Goal: Task Accomplishment & Management: Manage account settings

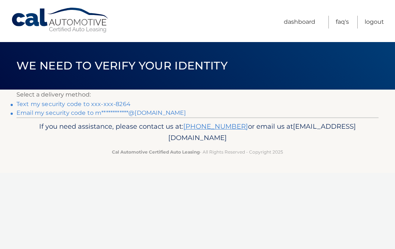
click at [120, 105] on link "Text my security code to xxx-xxx-8264" at bounding box center [73, 104] width 114 height 7
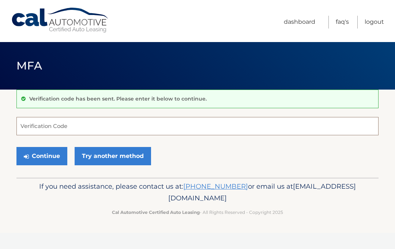
click at [130, 128] on input "Verification Code" at bounding box center [197, 126] width 362 height 18
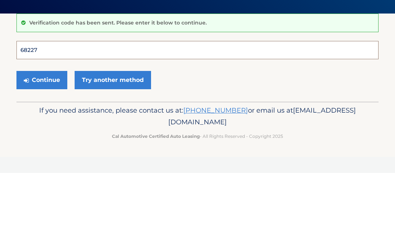
type input "682273"
click at [42, 147] on button "Continue" at bounding box center [41, 156] width 51 height 18
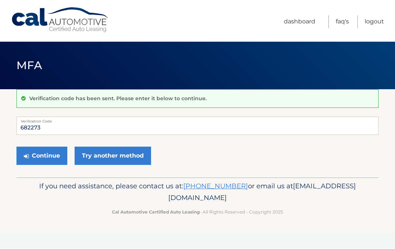
click at [52, 157] on button "Continue" at bounding box center [41, 156] width 51 height 18
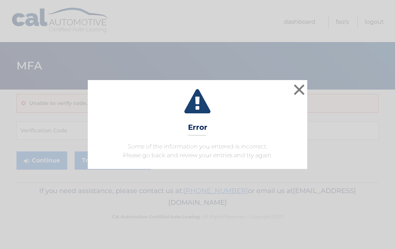
click at [306, 93] on button "×" at bounding box center [299, 89] width 15 height 15
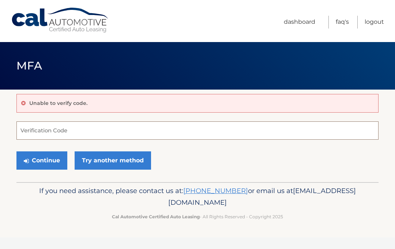
click at [78, 129] on input "Verification Code" at bounding box center [197, 130] width 362 height 18
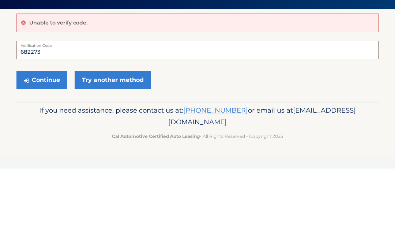
type input "682273"
click at [53, 151] on button "Continue" at bounding box center [41, 160] width 51 height 18
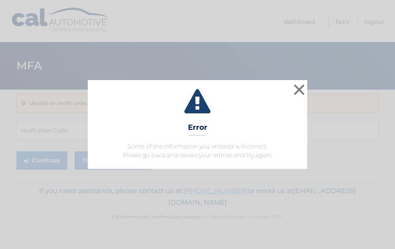
click at [302, 95] on button "×" at bounding box center [299, 89] width 15 height 15
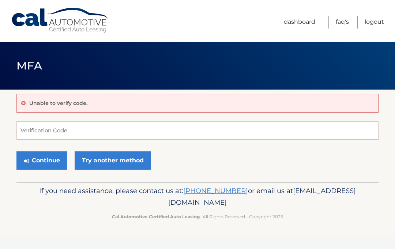
click at [131, 167] on link "Try another method" at bounding box center [113, 160] width 76 height 18
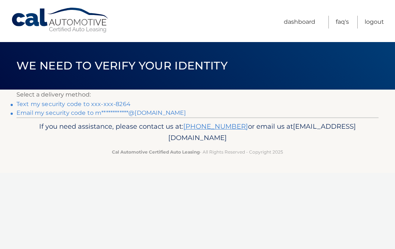
click at [154, 111] on link "**********" at bounding box center [100, 112] width 169 height 7
click at [149, 114] on link "**********" at bounding box center [100, 112] width 169 height 7
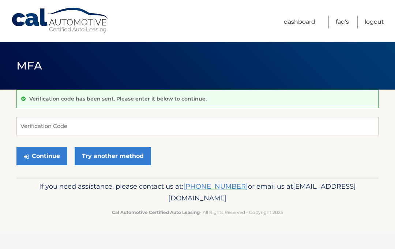
click at [122, 156] on link "Try another method" at bounding box center [113, 156] width 76 height 18
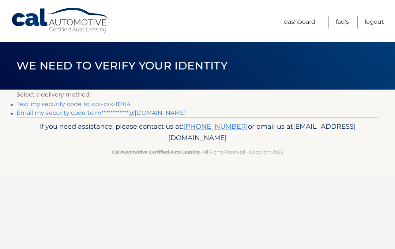
click at [152, 114] on link "**********" at bounding box center [100, 112] width 169 height 7
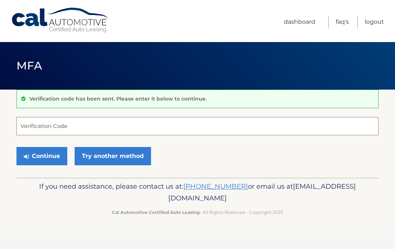
click at [116, 124] on input "Verification Code" at bounding box center [197, 126] width 362 height 18
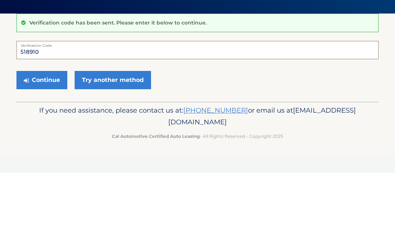
type input "518910"
click at [51, 147] on button "Continue" at bounding box center [41, 156] width 51 height 18
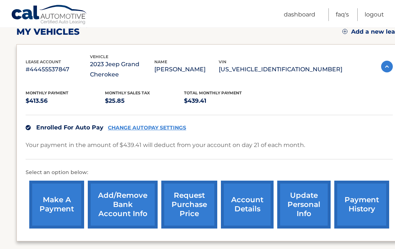
scroll to position [108, 0]
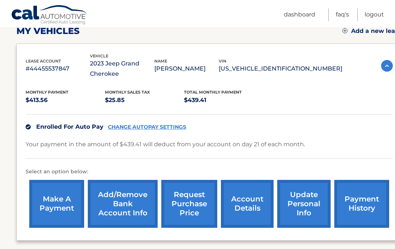
click at [254, 203] on link "account details" at bounding box center [247, 204] width 53 height 48
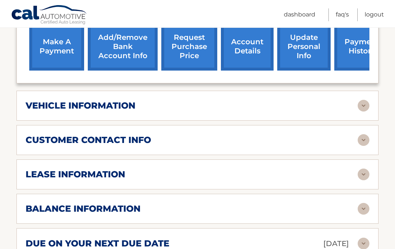
scroll to position [277, 0]
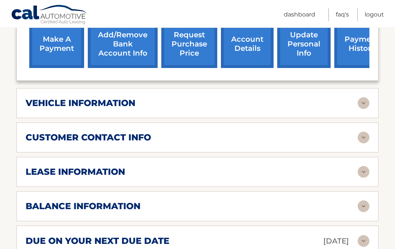
click at [363, 173] on img at bounding box center [364, 172] width 12 height 12
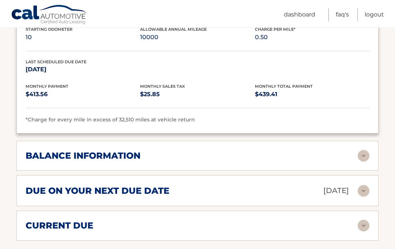
scroll to position [465, 0]
click at [367, 155] on img at bounding box center [364, 156] width 12 height 12
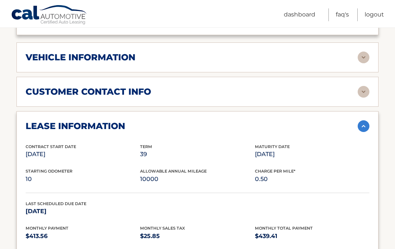
scroll to position [317, 0]
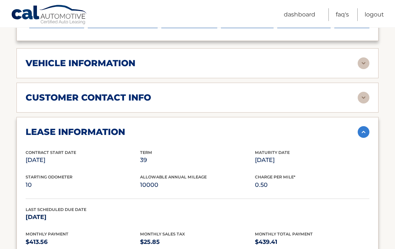
click at [364, 64] on img at bounding box center [364, 64] width 12 height 12
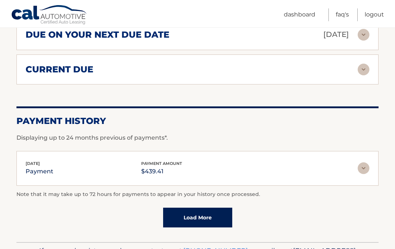
scroll to position [887, 0]
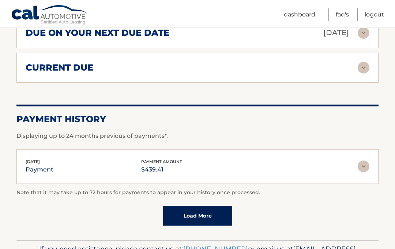
click at [214, 215] on link "Load More" at bounding box center [197, 216] width 69 height 20
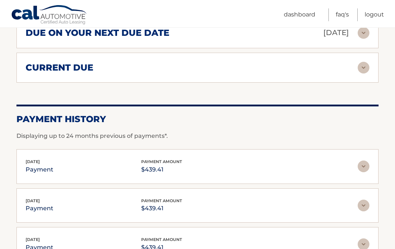
click at [363, 67] on img at bounding box center [364, 68] width 12 height 12
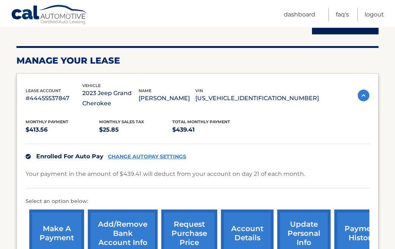
scroll to position [88, 0]
click at [192, 234] on link "request purchase price" at bounding box center [189, 233] width 56 height 48
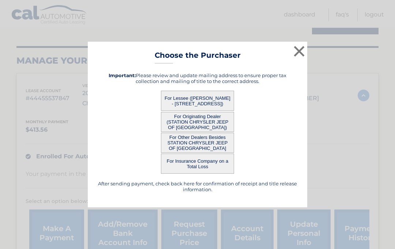
click at [299, 58] on button "×" at bounding box center [299, 51] width 15 height 15
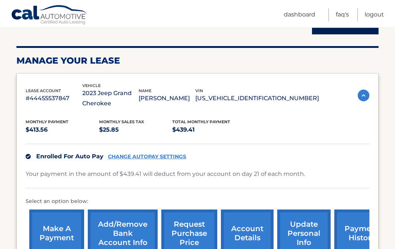
click at [378, 15] on link "Logout" at bounding box center [373, 14] width 19 height 13
